Goal: Transaction & Acquisition: Purchase product/service

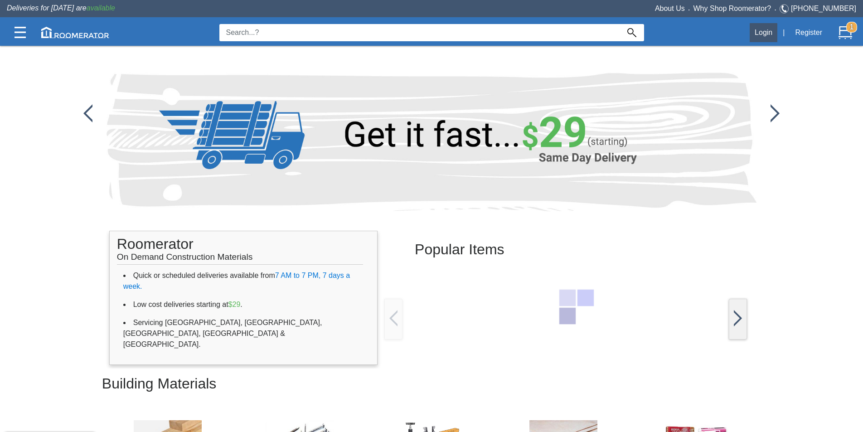
click at [762, 29] on button "Login" at bounding box center [764, 32] width 28 height 19
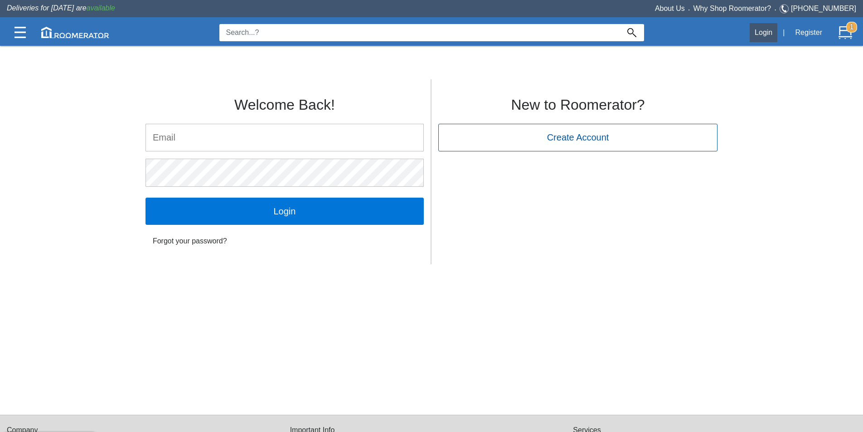
type input "[PERSON_NAME][EMAIL_ADDRESS][DOMAIN_NAME]"
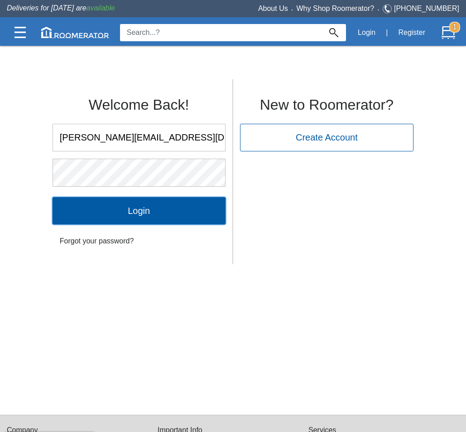
click at [169, 214] on input "Login" at bounding box center [139, 210] width 173 height 27
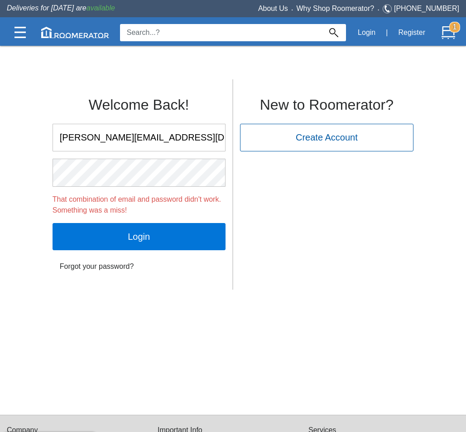
click at [335, 243] on div "Welcome Back! [PERSON_NAME][EMAIL_ADDRESS][DOMAIN_NAME] That combination of ema…" at bounding box center [233, 182] width 389 height 215
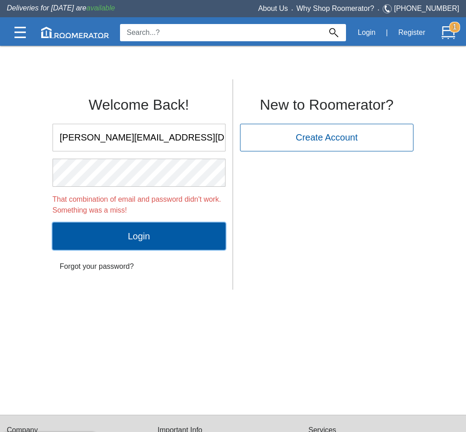
click at [121, 242] on input "Login" at bounding box center [139, 236] width 173 height 27
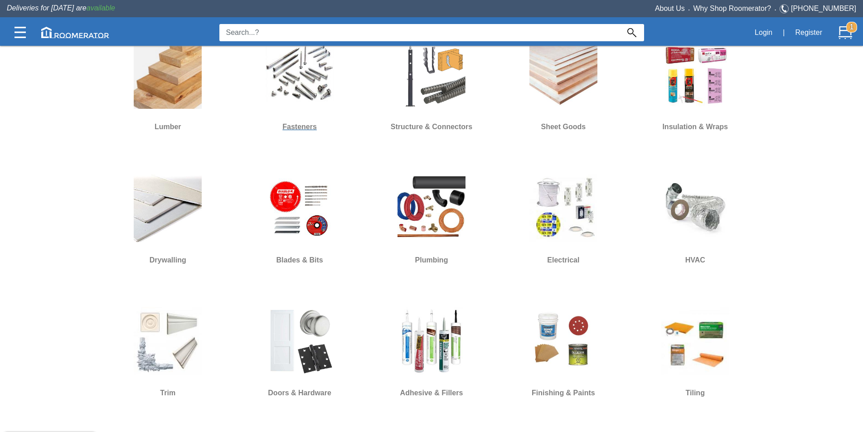
scroll to position [317, 0]
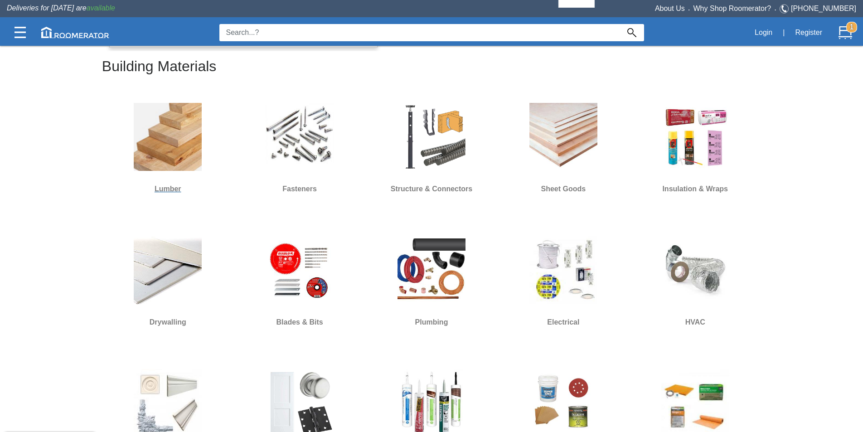
click at [195, 134] on img at bounding box center [168, 137] width 68 height 68
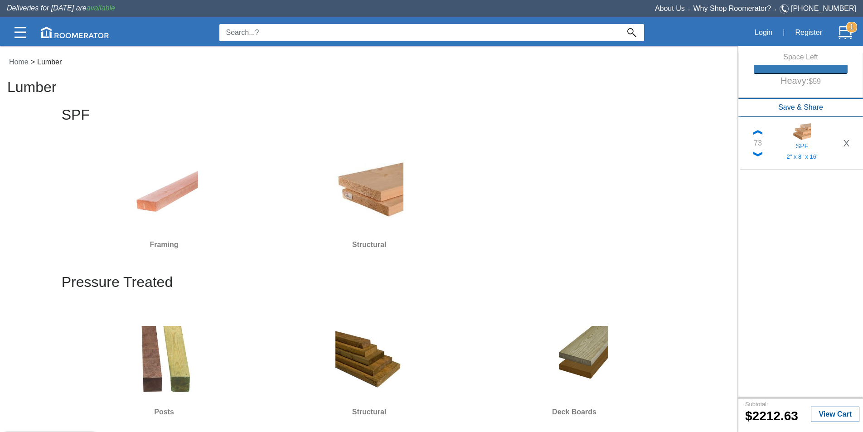
scroll to position [317, 0]
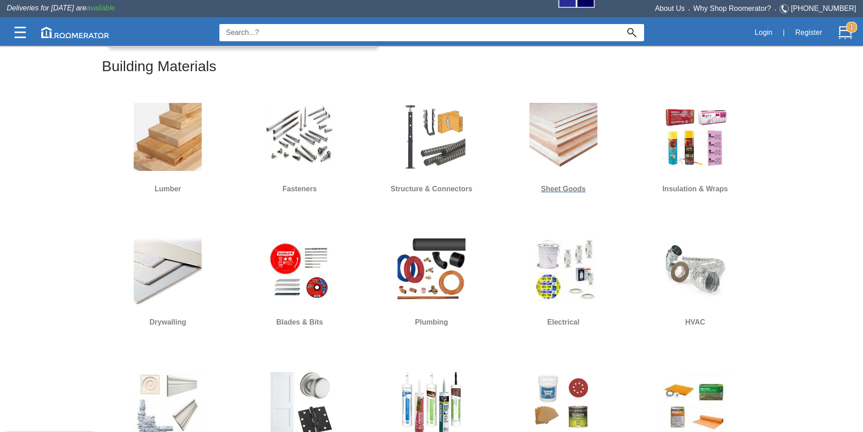
click at [567, 158] on img at bounding box center [563, 137] width 68 height 68
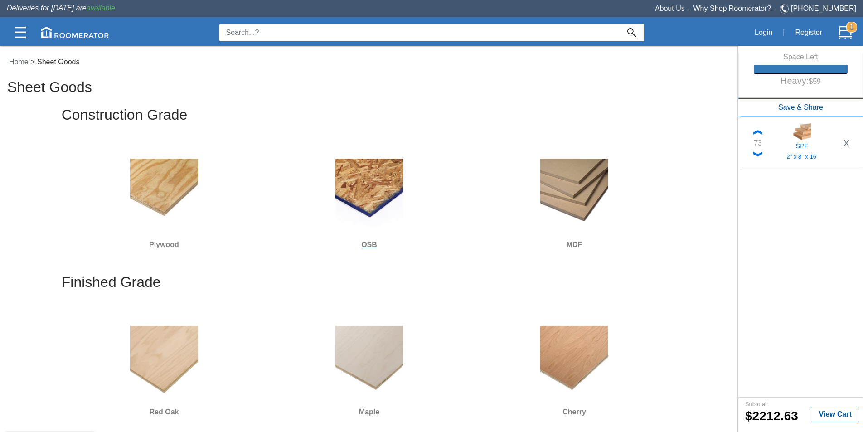
click at [353, 205] on img at bounding box center [369, 193] width 68 height 68
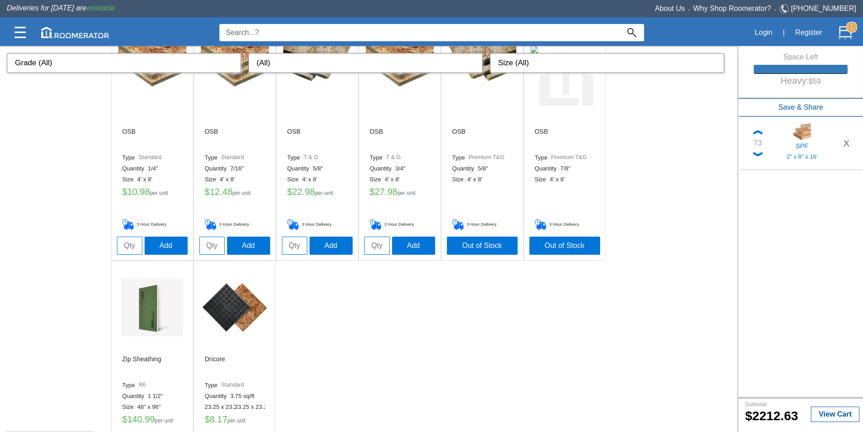
scroll to position [138, 0]
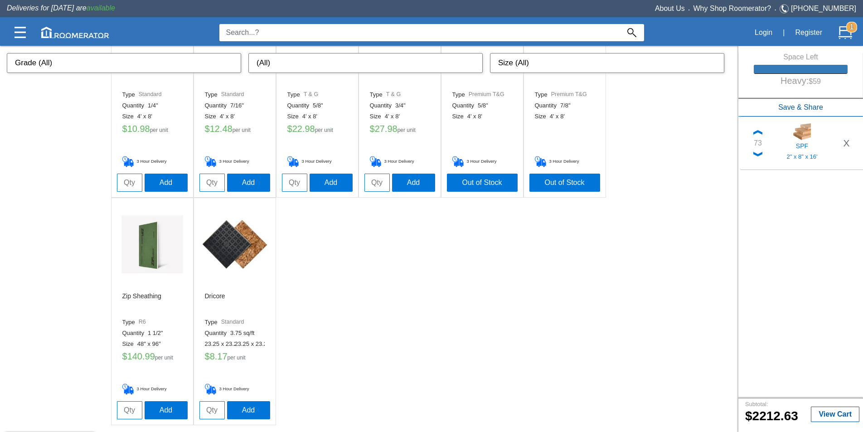
click at [242, 239] on img at bounding box center [235, 244] width 68 height 68
